Goal: Complete application form

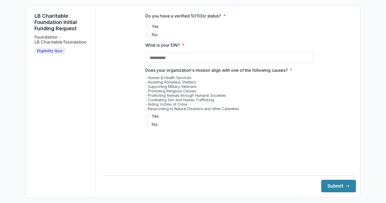
click at [148, 28] on span at bounding box center [147, 26] width 4 height 4
click at [167, 58] on input "What is your EIN? *" at bounding box center [228, 58] width 167 height 10
type input "**********"
click at [321, 180] on button "Submit" at bounding box center [338, 186] width 35 height 13
click at [214, 119] on label "Yes" at bounding box center [228, 116] width 167 height 6
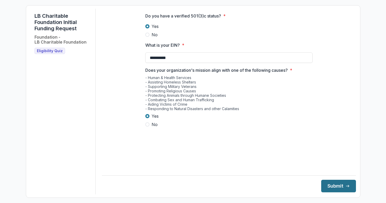
click at [330, 183] on button "Submit" at bounding box center [338, 186] width 35 height 13
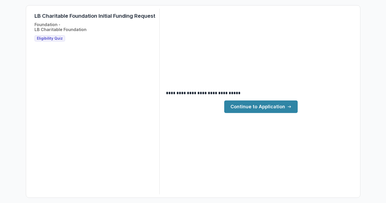
click at [255, 110] on link "Continue to Application" at bounding box center [260, 107] width 73 height 13
